Goal: Check status: Check status

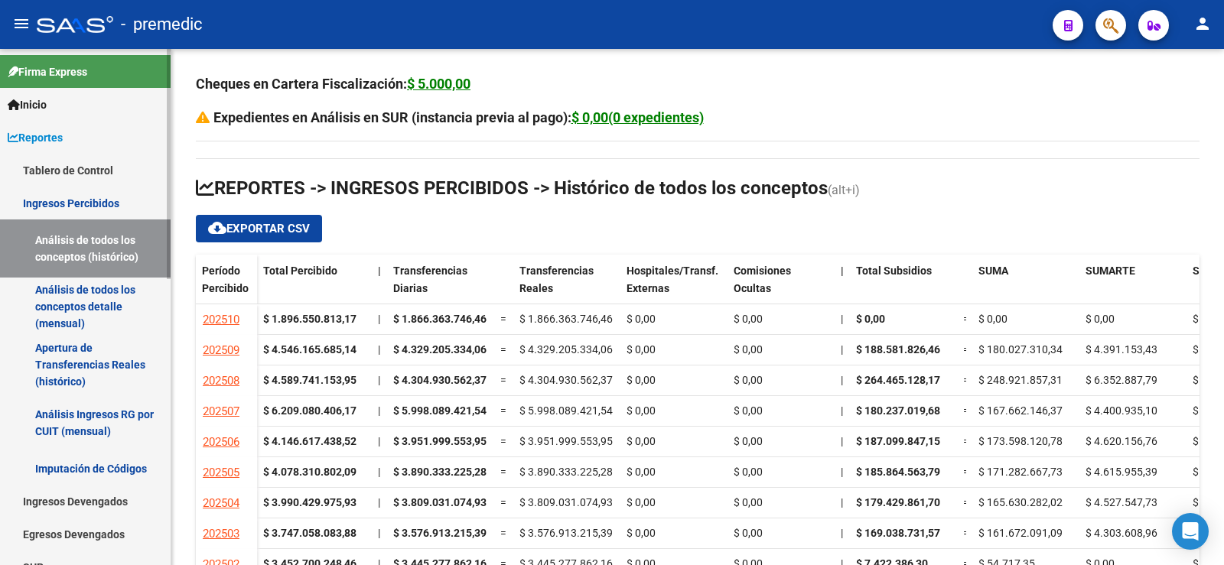
click at [83, 423] on link "Análisis Ingresos RG por CUIT (mensual)" at bounding box center [85, 423] width 171 height 58
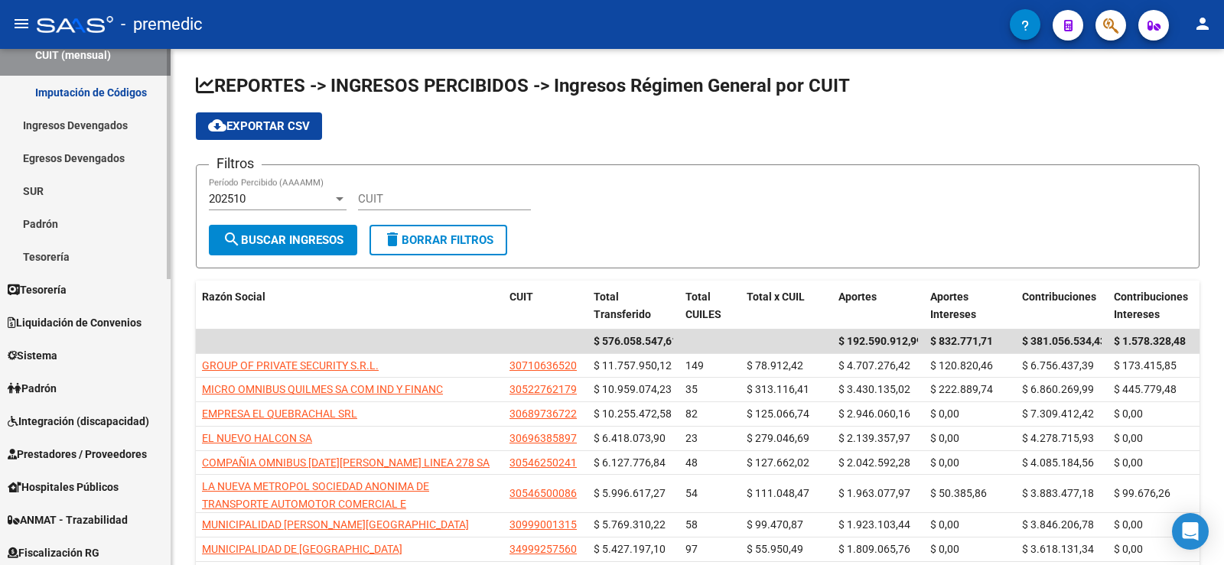
scroll to position [383, 0]
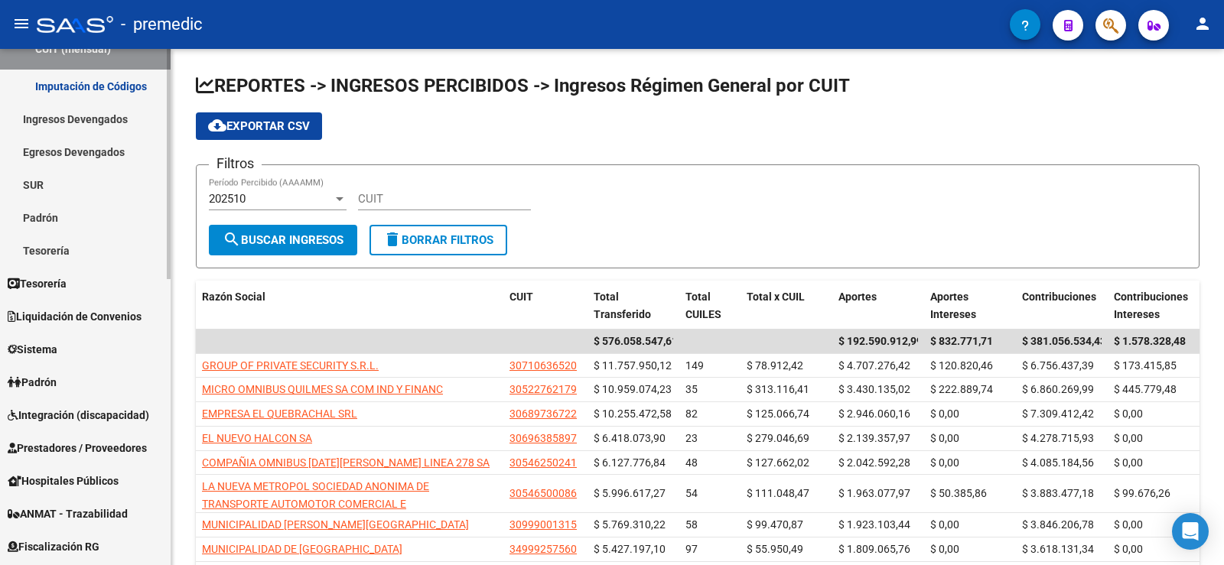
drag, startPoint x: 93, startPoint y: 122, endPoint x: 75, endPoint y: 111, distance: 20.6
click at [90, 121] on link "Ingresos Devengados" at bounding box center [85, 119] width 171 height 33
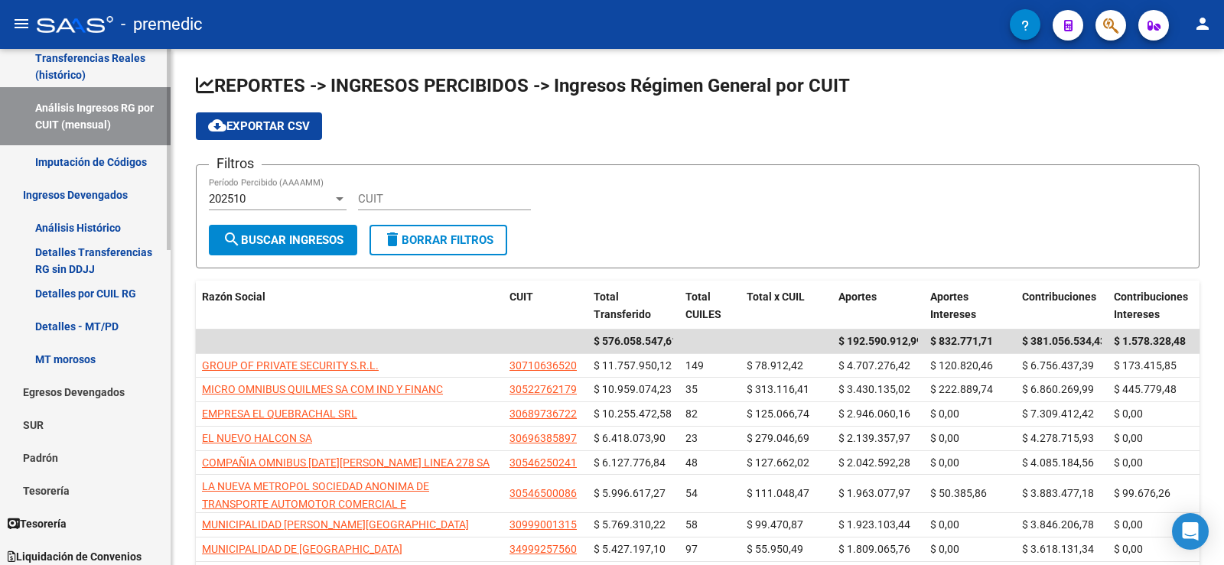
scroll to position [306, 0]
click at [91, 264] on link "Detalles Transferencias RG sin DDJJ" at bounding box center [85, 261] width 171 height 33
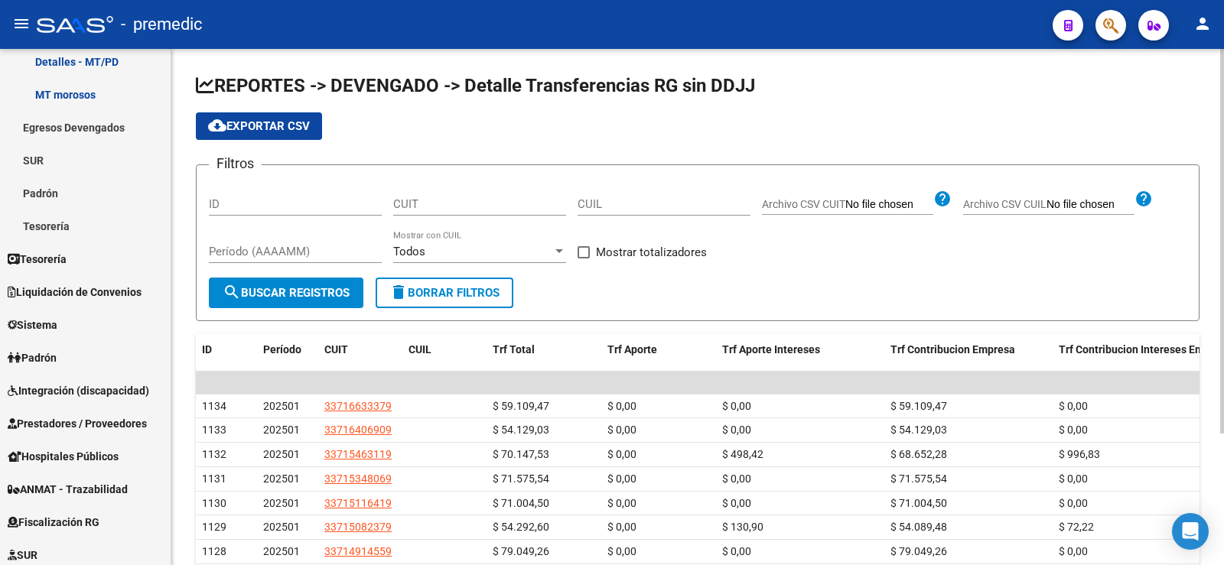
click at [446, 204] on input "CUIT" at bounding box center [479, 204] width 173 height 14
click at [588, 204] on input "CUIL" at bounding box center [664, 204] width 173 height 14
type input "2"
click at [531, 200] on input "CUIT" at bounding box center [479, 204] width 173 height 14
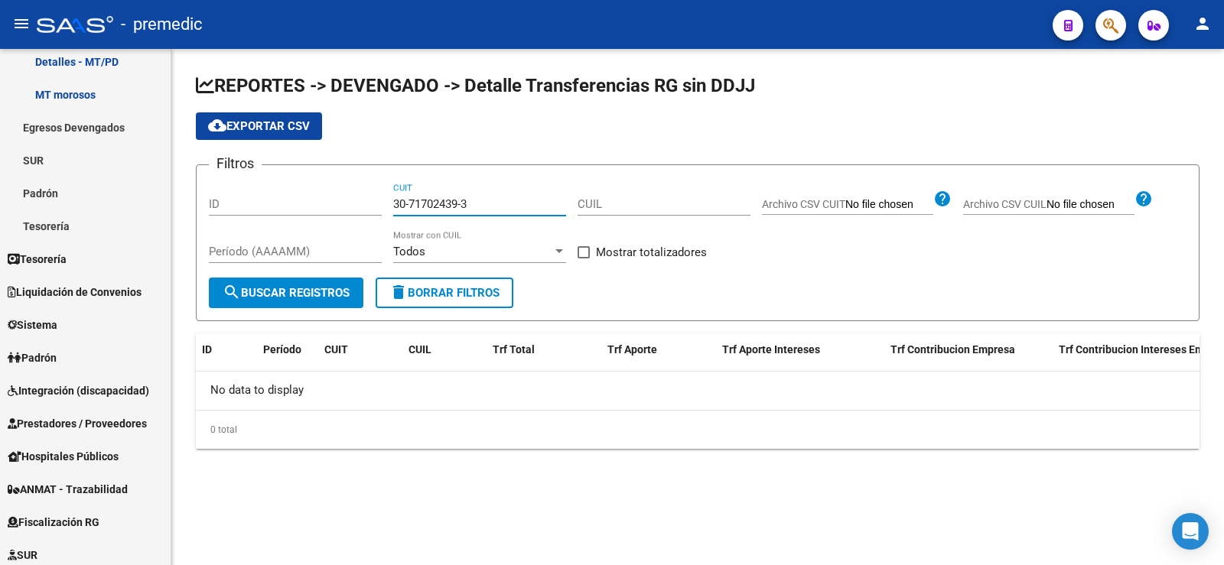
drag, startPoint x: 457, startPoint y: 205, endPoint x: 383, endPoint y: 204, distance: 73.5
click at [383, 204] on div "Filtros ID 30-71702439-3 CUIT CUIL Archivo CSV CUIT help Archivo CSV CUIL help …" at bounding box center [698, 228] width 978 height 100
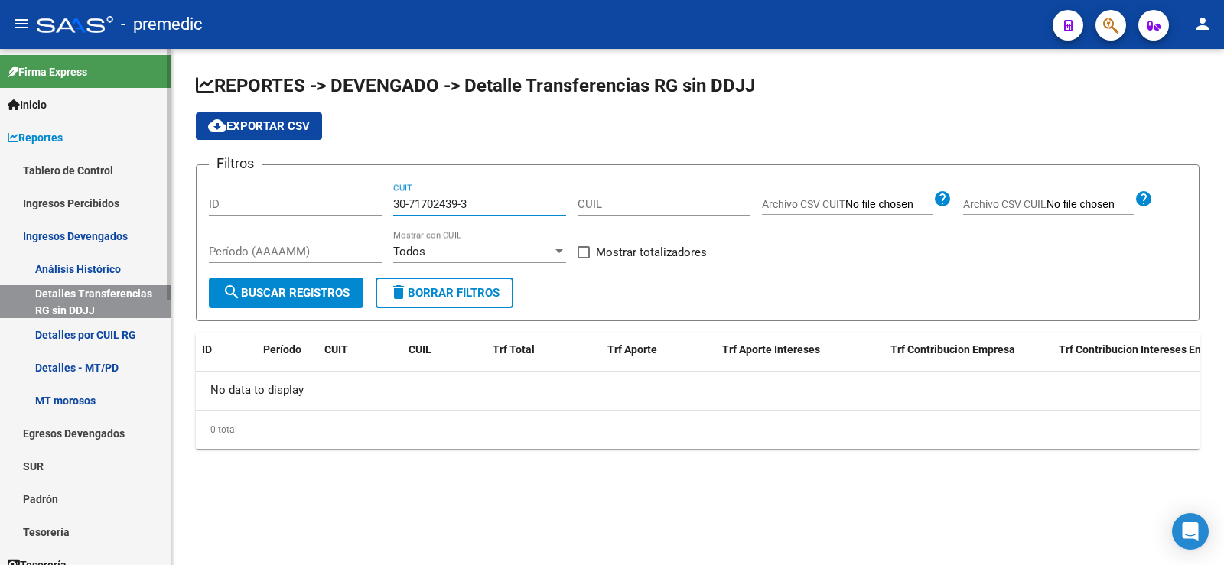
type input "30-71702439-3"
click at [109, 231] on link "Ingresos Devengados" at bounding box center [85, 236] width 171 height 33
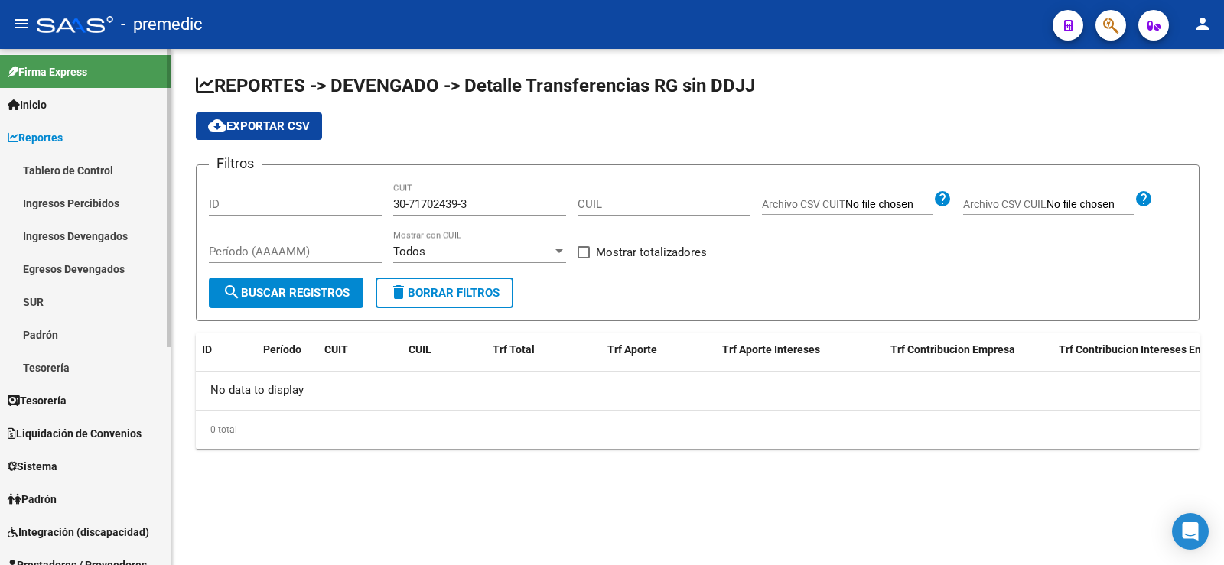
click at [94, 204] on link "Ingresos Percibidos" at bounding box center [85, 203] width 171 height 33
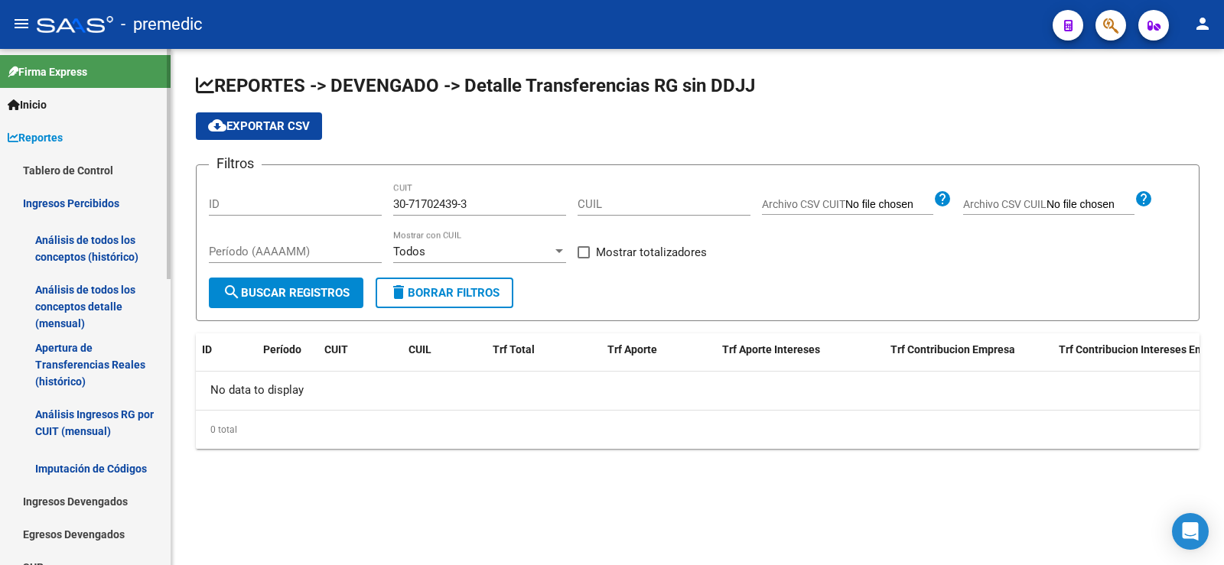
click at [103, 424] on link "Análisis Ingresos RG por CUIT (mensual)" at bounding box center [85, 423] width 171 height 58
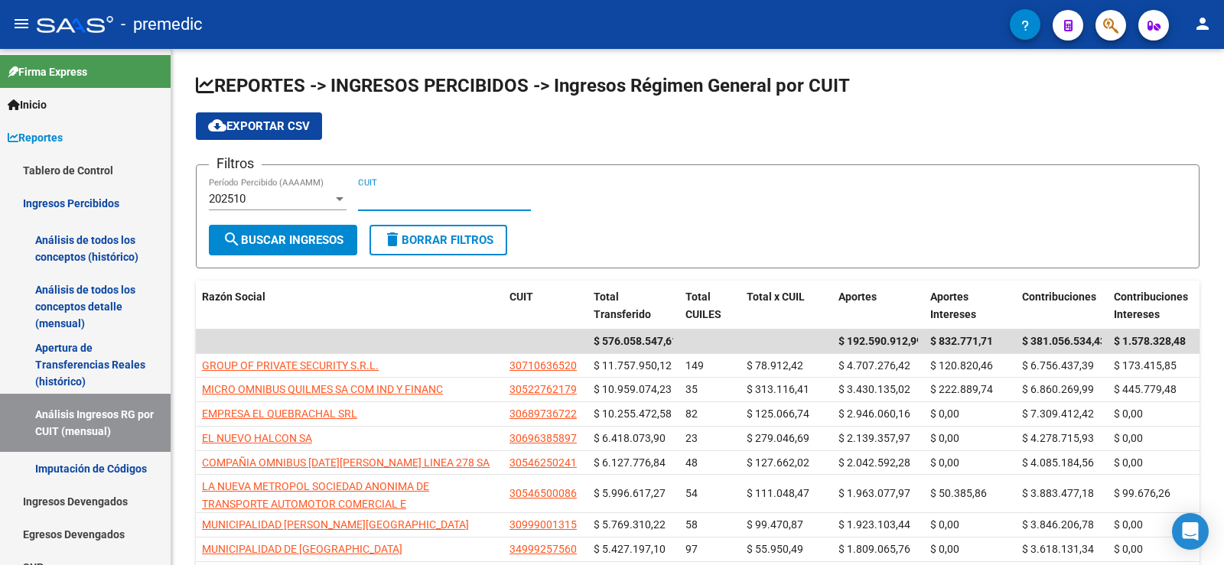
click at [384, 193] on input "CUIT" at bounding box center [444, 199] width 173 height 14
paste input "30-71702439-3"
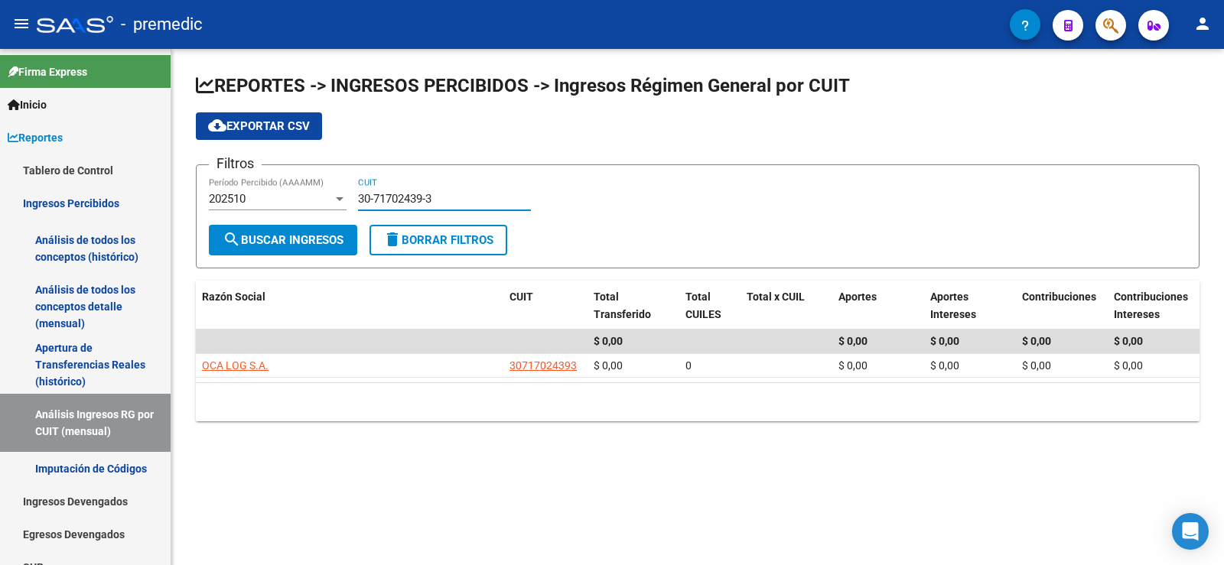
type input "30-71702439-3"
click at [274, 179] on div "202510 Período Percibido (AAAAMM)" at bounding box center [278, 194] width 138 height 33
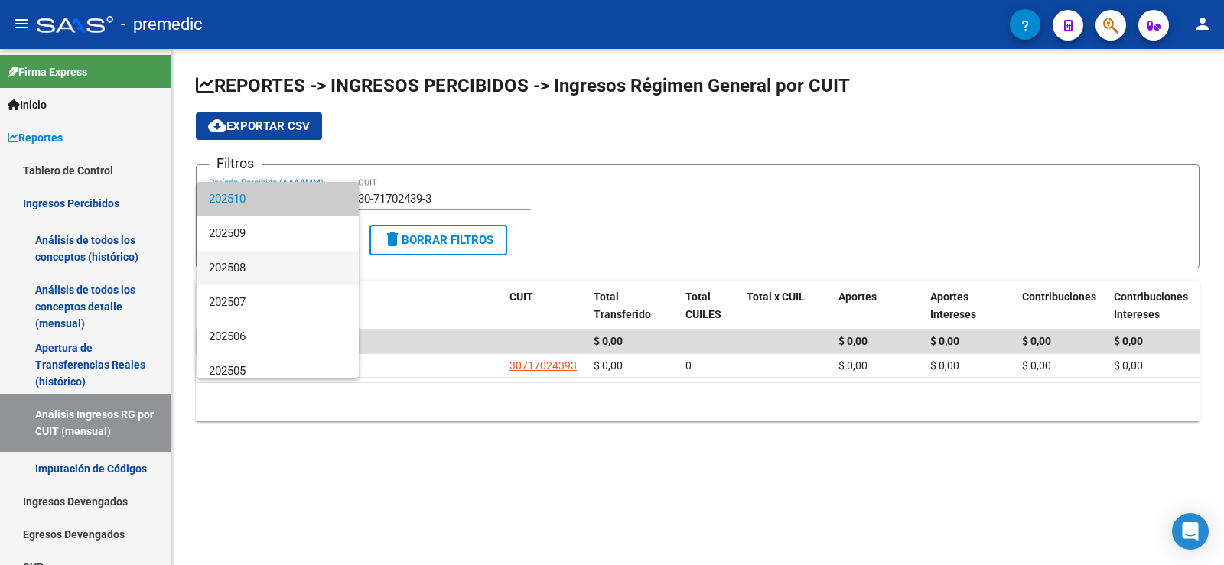
click at [265, 259] on span "202508" at bounding box center [278, 268] width 138 height 34
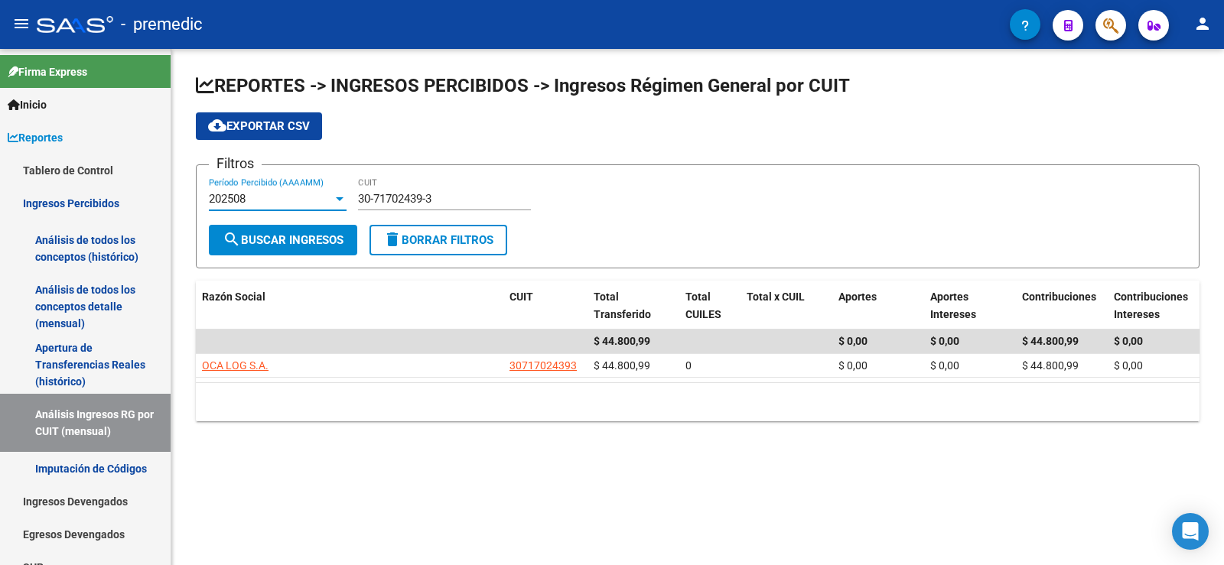
click at [297, 192] on div "202508" at bounding box center [271, 199] width 124 height 14
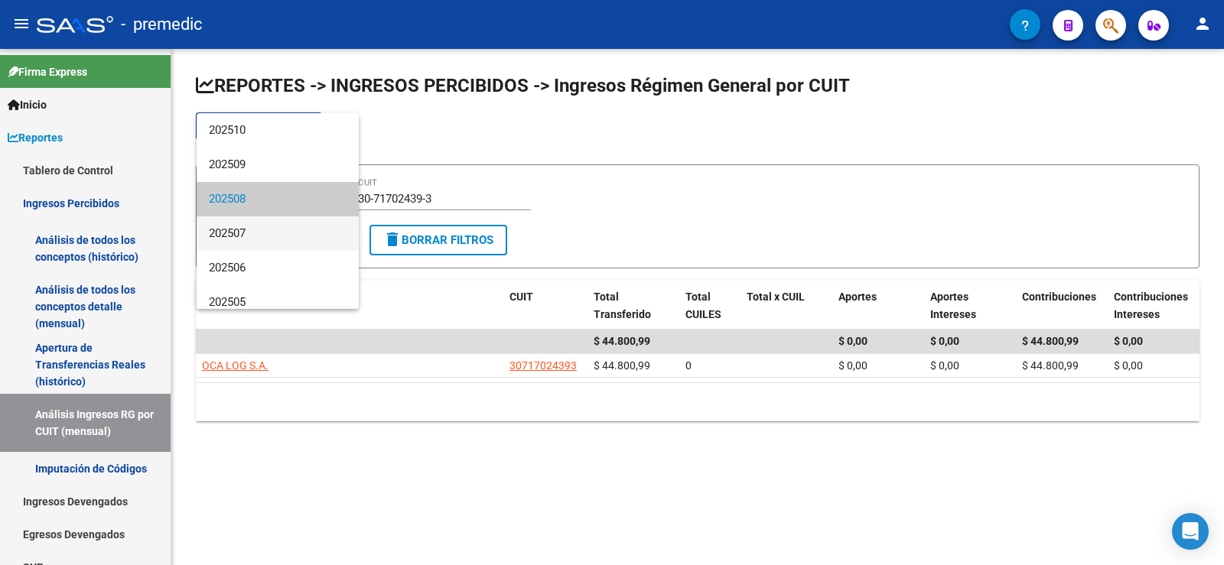
click at [295, 243] on span "202507" at bounding box center [278, 234] width 138 height 34
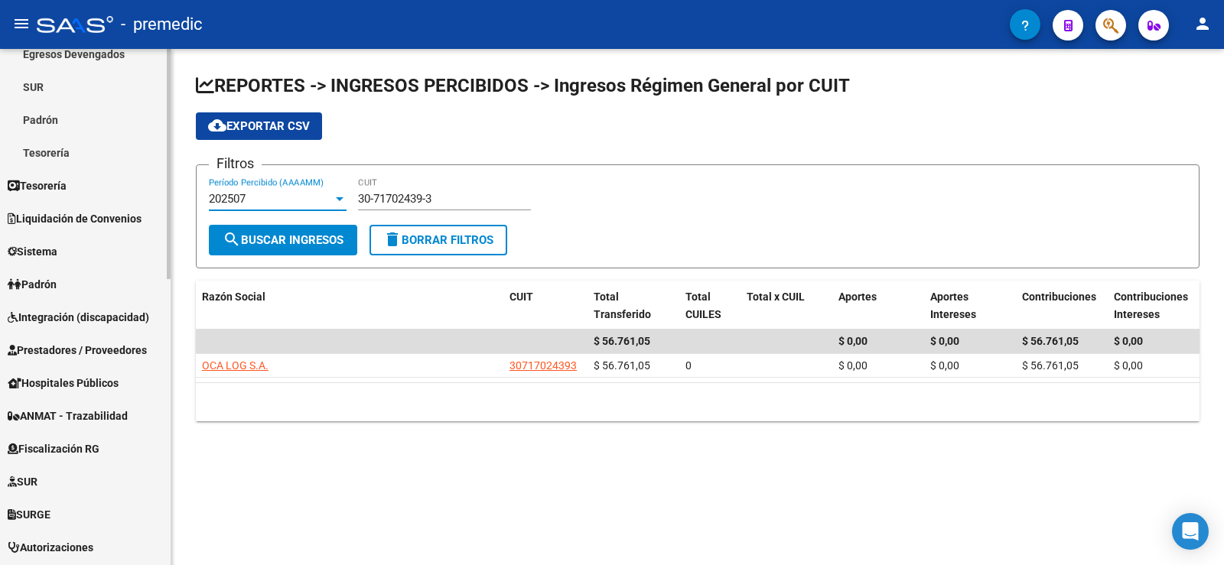
scroll to position [536, 0]
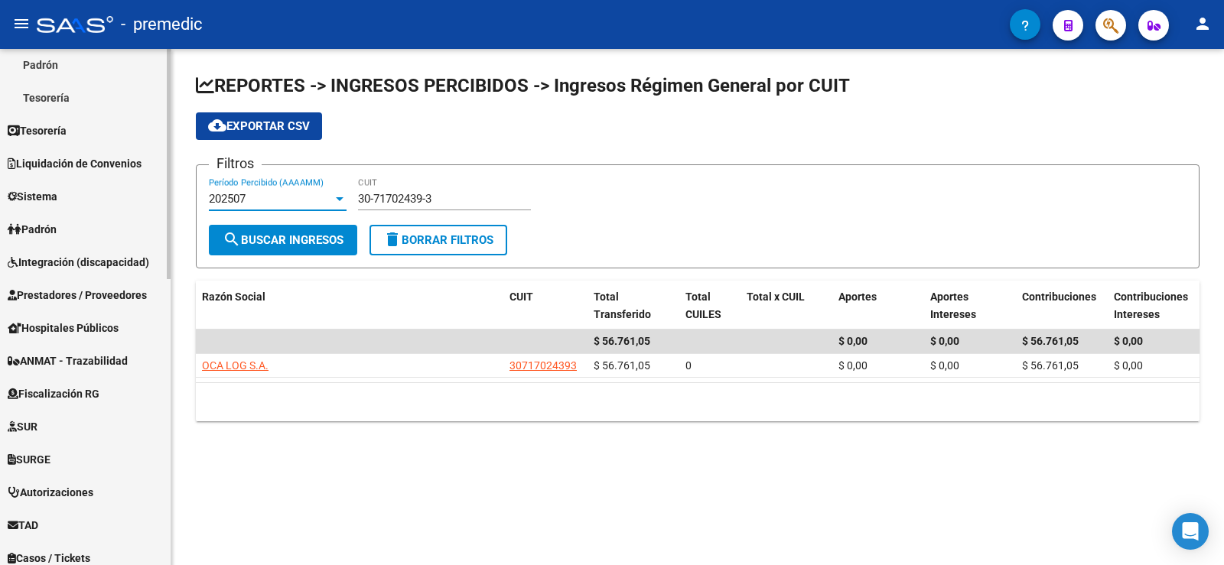
click at [99, 396] on span "Fiscalización RG" at bounding box center [54, 394] width 92 height 17
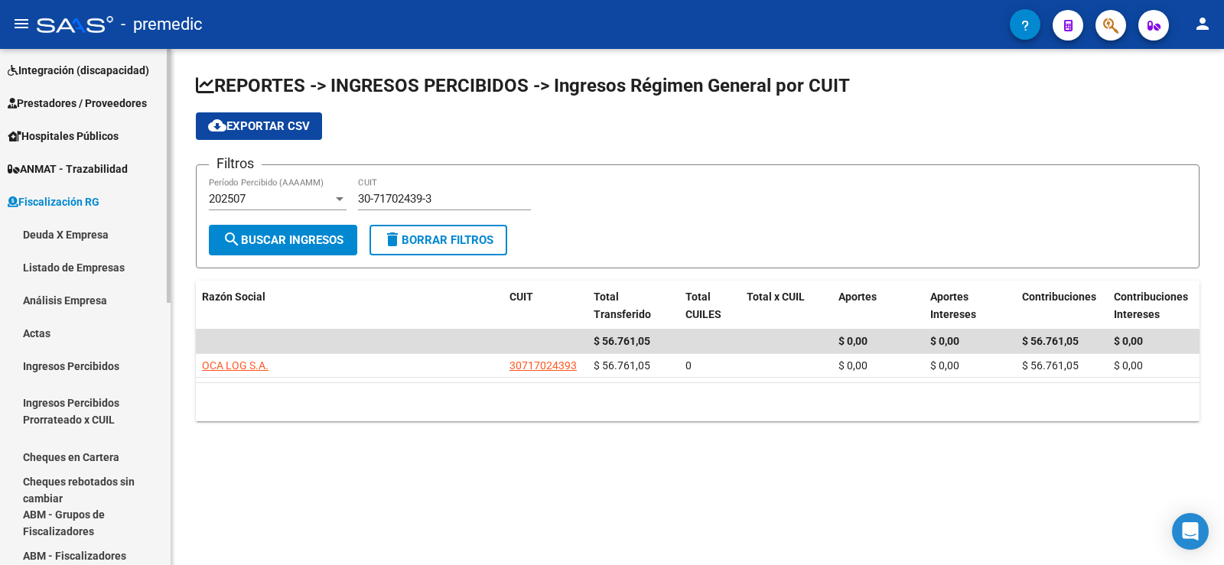
scroll to position [229, 0]
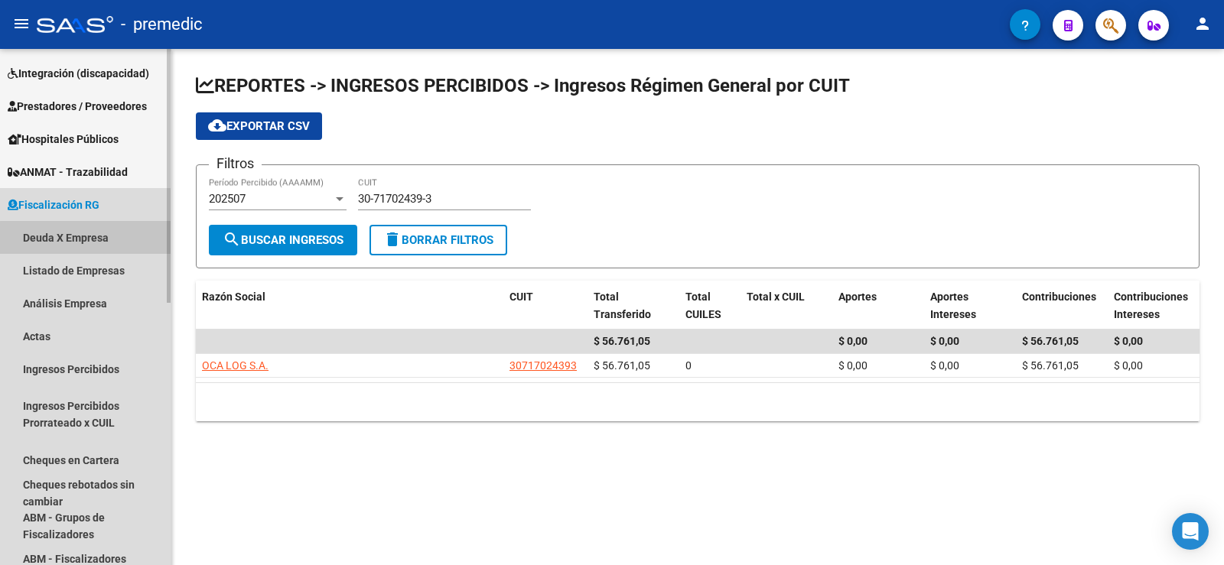
click at [103, 239] on link "Deuda X Empresa" at bounding box center [85, 237] width 171 height 33
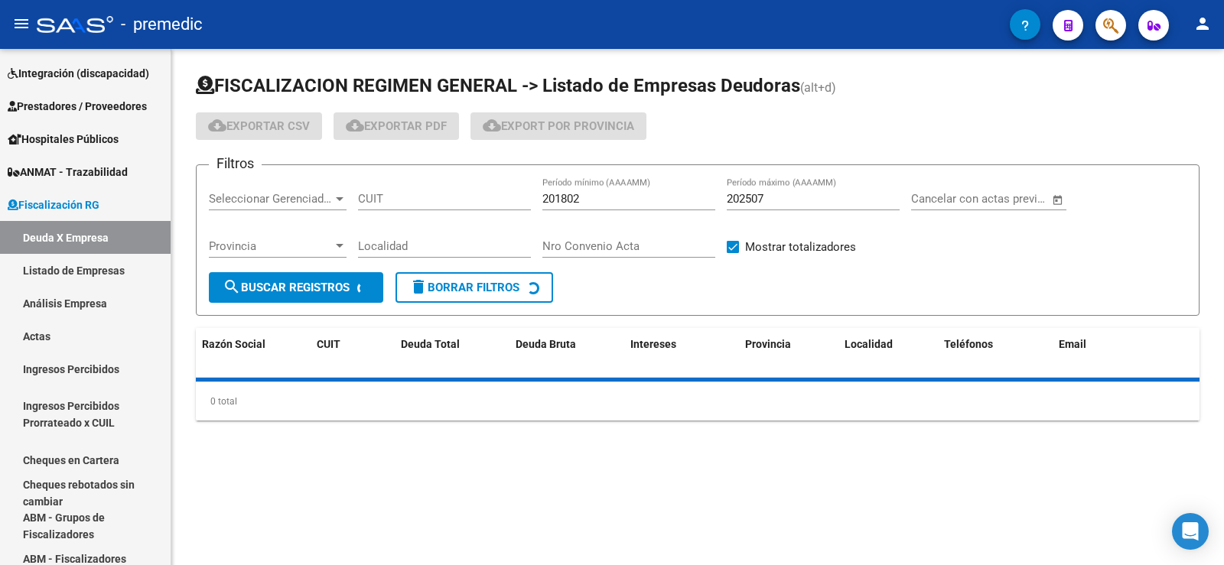
click at [424, 200] on input "CUIT" at bounding box center [444, 199] width 173 height 14
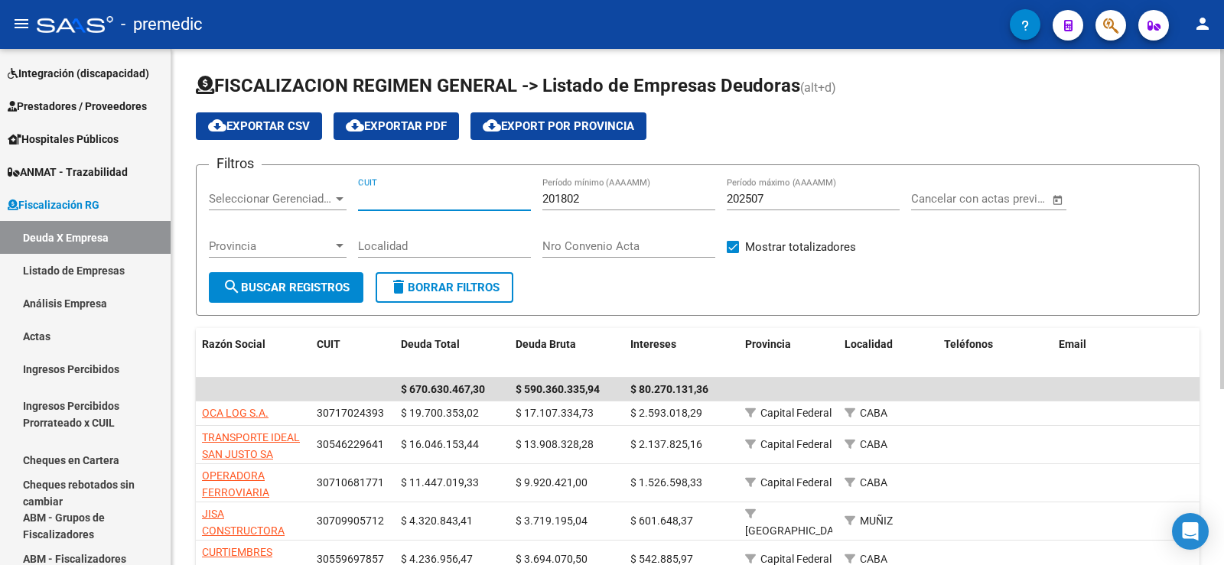
paste input "30-71702439-3"
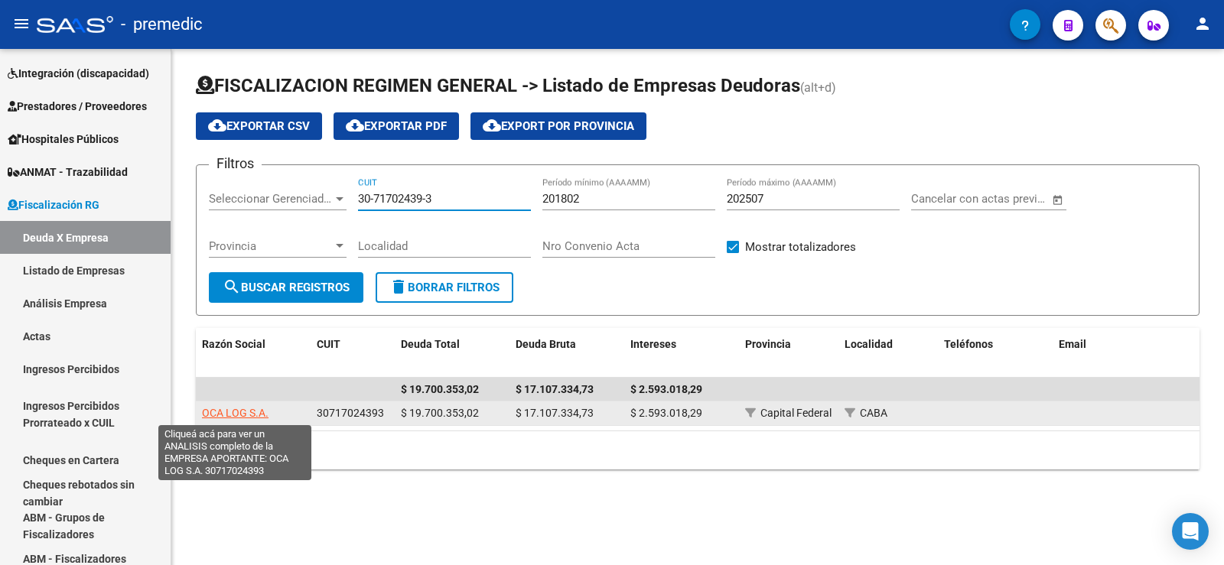
type input "30-71702439-3"
click at [229, 413] on span "OCA LOG S.A." at bounding box center [235, 413] width 67 height 12
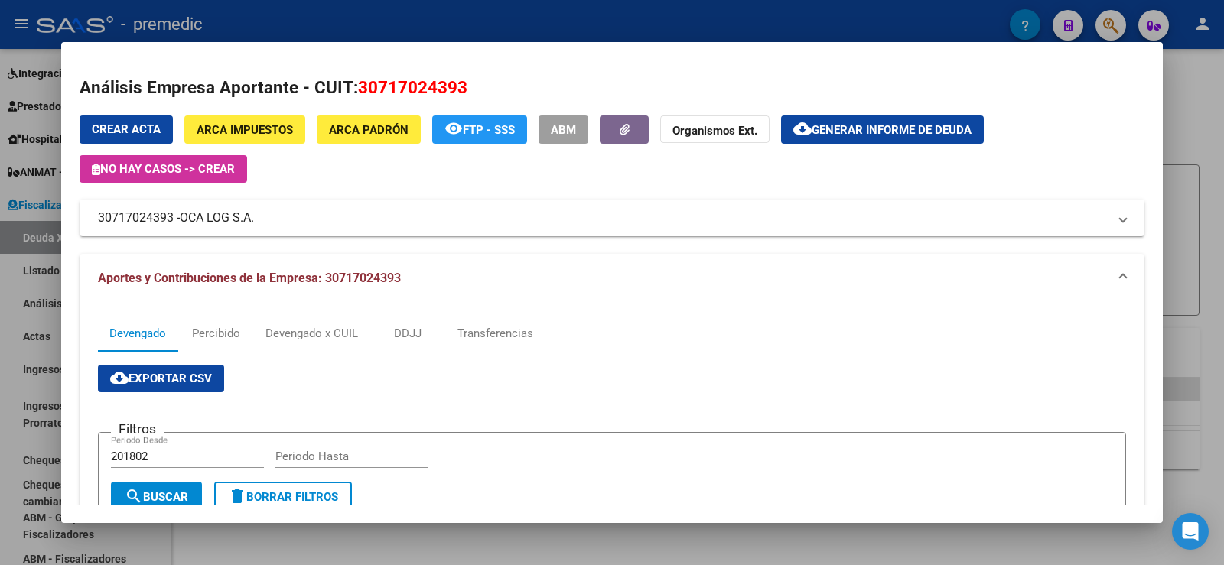
click at [1201, 173] on div at bounding box center [612, 282] width 1224 height 565
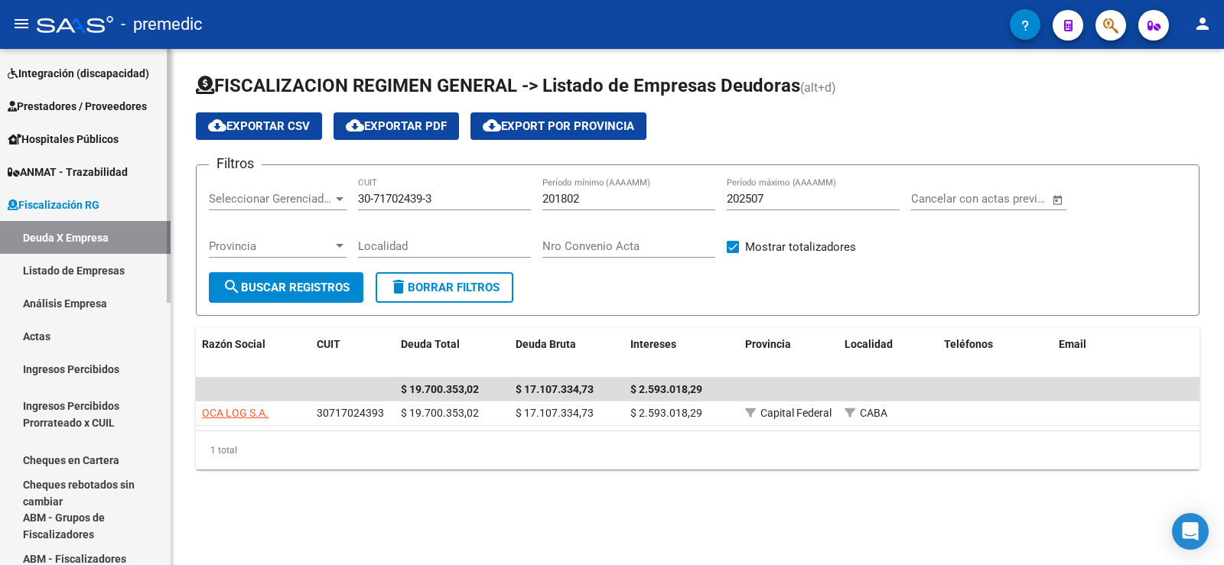
click at [102, 232] on link "Deuda X Empresa" at bounding box center [85, 237] width 171 height 33
drag, startPoint x: 453, startPoint y: 195, endPoint x: 349, endPoint y: 179, distance: 105.3
click at [349, 179] on div "Filtros Seleccionar Gerenciador Seleccionar Gerenciador 30-71702439-3 CUIT 2018…" at bounding box center [698, 225] width 978 height 95
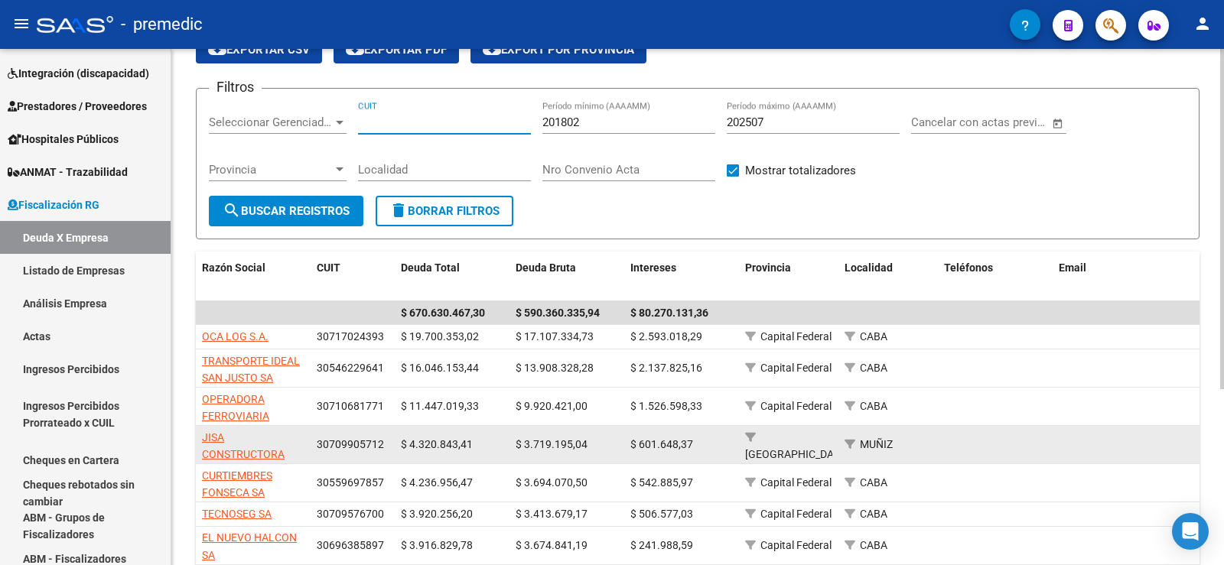
scroll to position [153, 0]
